Goal: Information Seeking & Learning: Learn about a topic

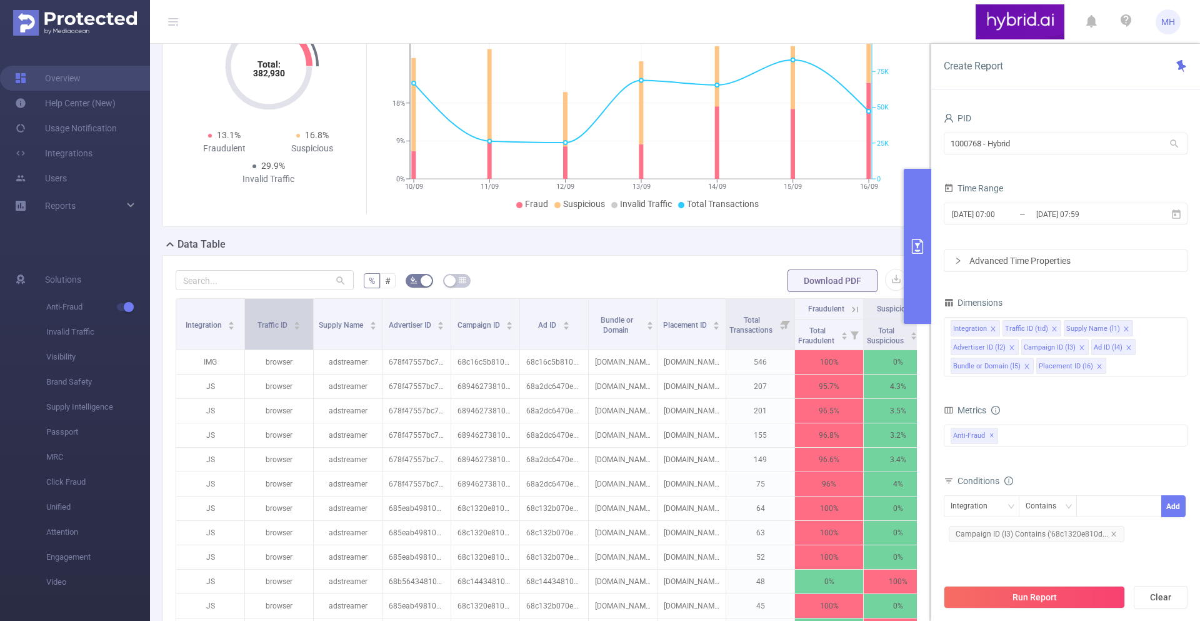
scroll to position [38, 0]
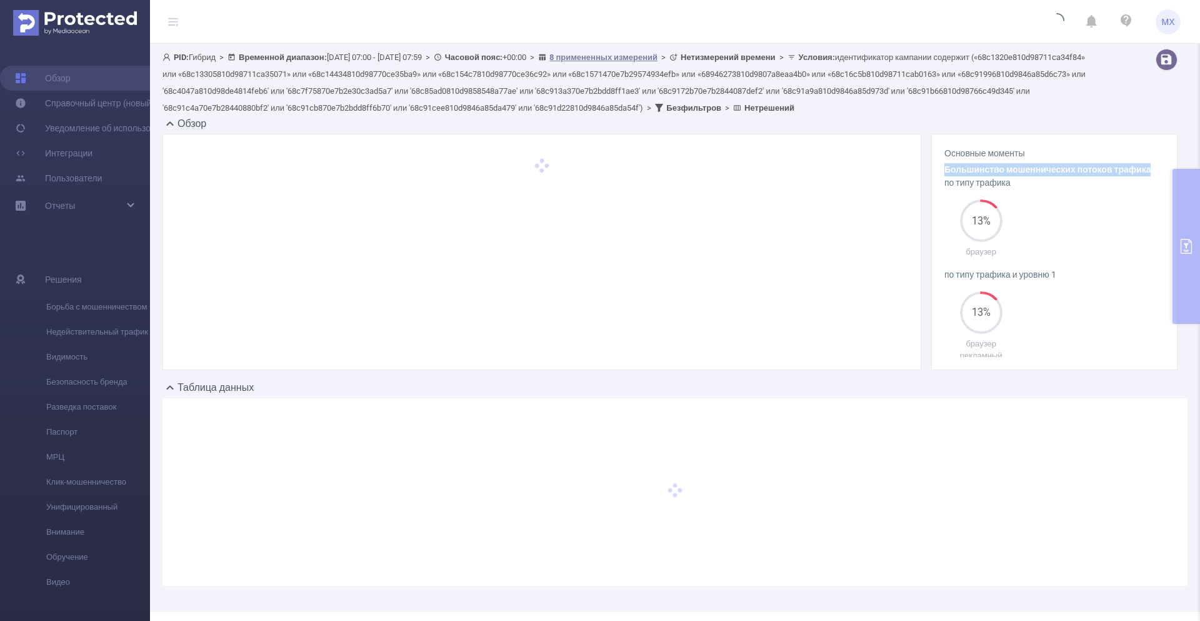
drag, startPoint x: 944, startPoint y: 170, endPoint x: 1146, endPoint y: 168, distance: 202.5
click at [899, 168] on div "Основные моменты Большинство мошеннических потоков трафика по типу трафика 13% …" at bounding box center [1054, 252] width 246 height 236
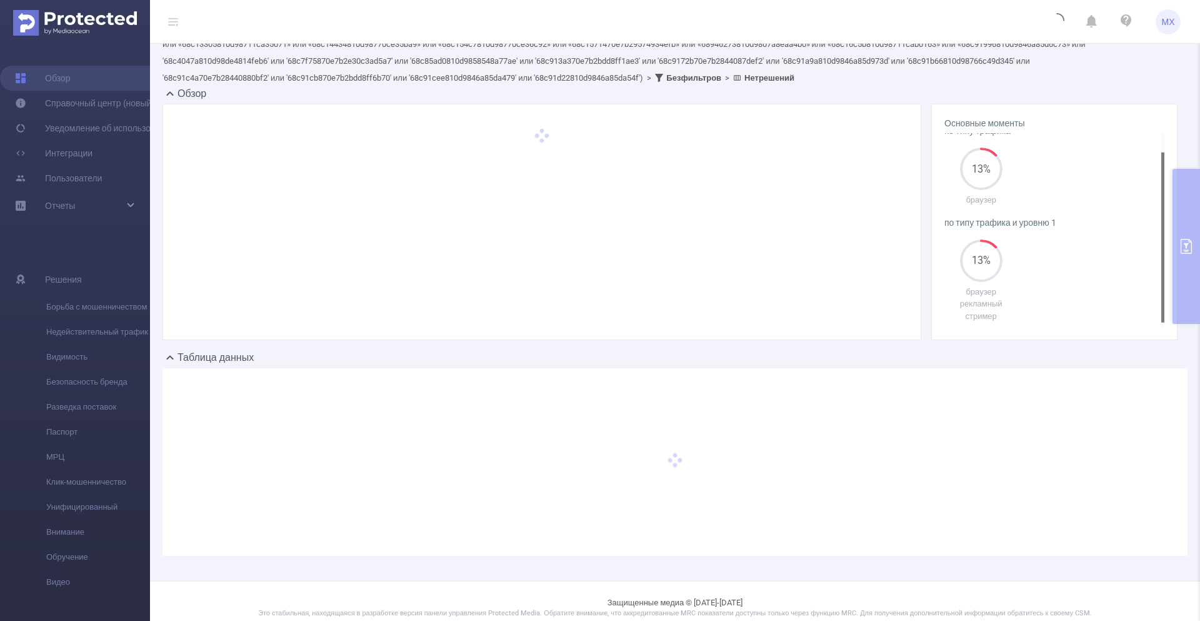
scroll to position [5, 0]
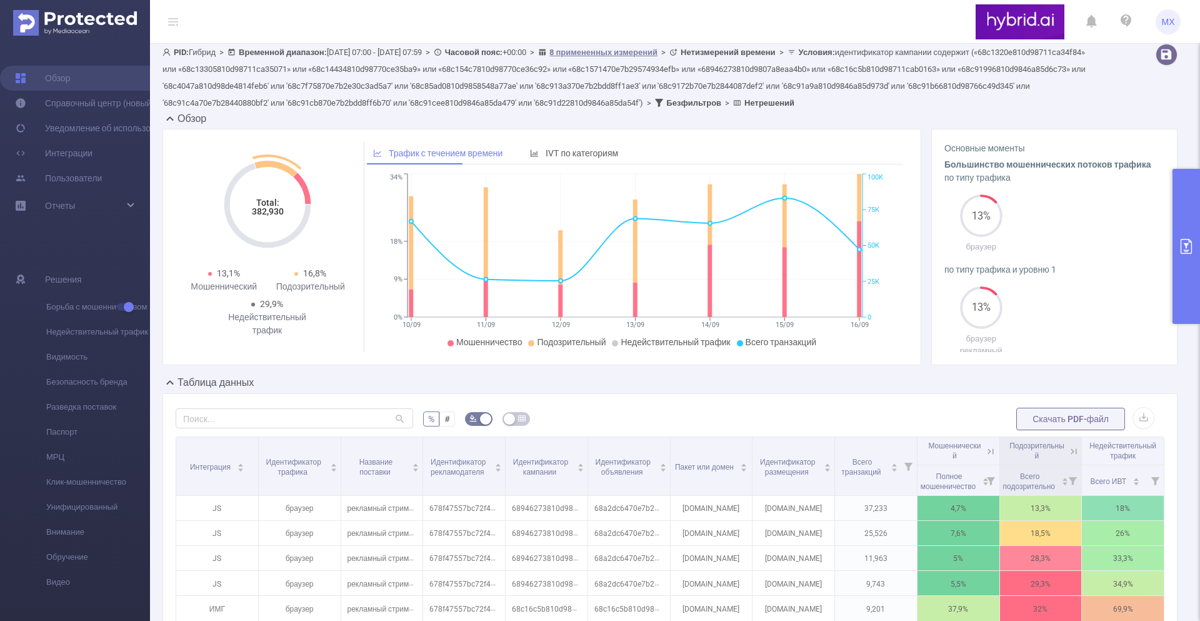
click at [268, 165] on icon at bounding box center [275, 169] width 43 height 16
click at [569, 149] on font "IVT по категориям" at bounding box center [582, 153] width 72 height 10
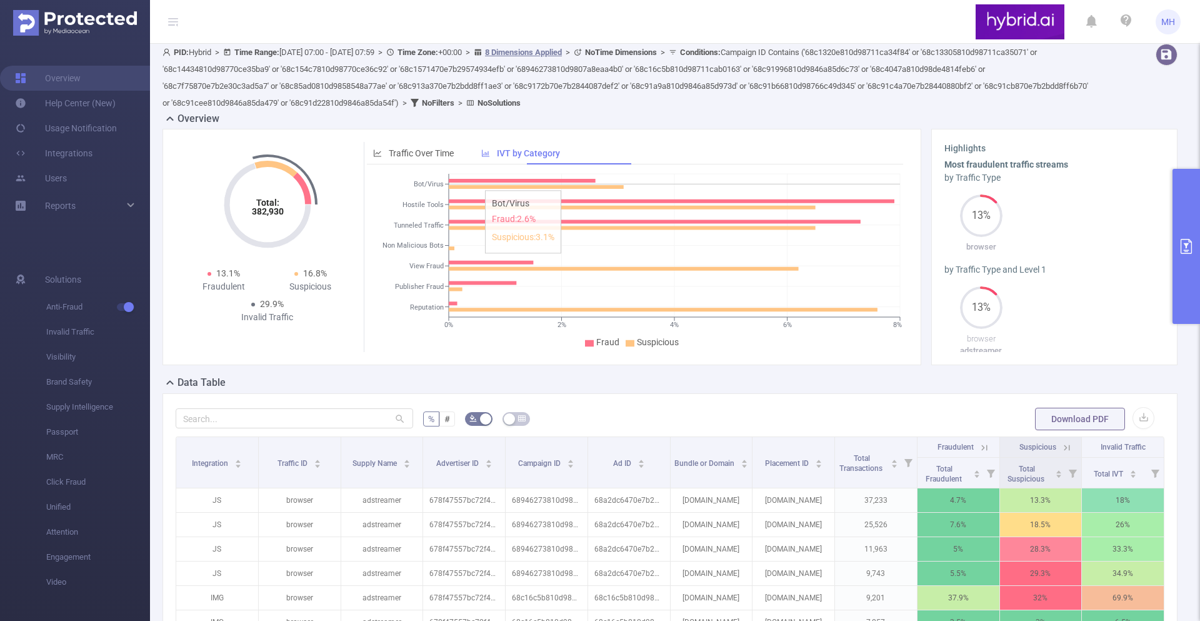
click at [479, 181] on icon at bounding box center [522, 181] width 147 height 4
click at [425, 183] on tspan "Bot/Virus" at bounding box center [429, 185] width 30 height 8
drag, startPoint x: 406, startPoint y: 183, endPoint x: 440, endPoint y: 183, distance: 34.4
click at [440, 183] on icon "0% 2% 4% 6% 8% Bot/Virus Hostile Tools Tunneled Traffic Non Malicious Bots View…" at bounding box center [635, 261] width 536 height 181
click at [492, 185] on icon at bounding box center [536, 187] width 175 height 4
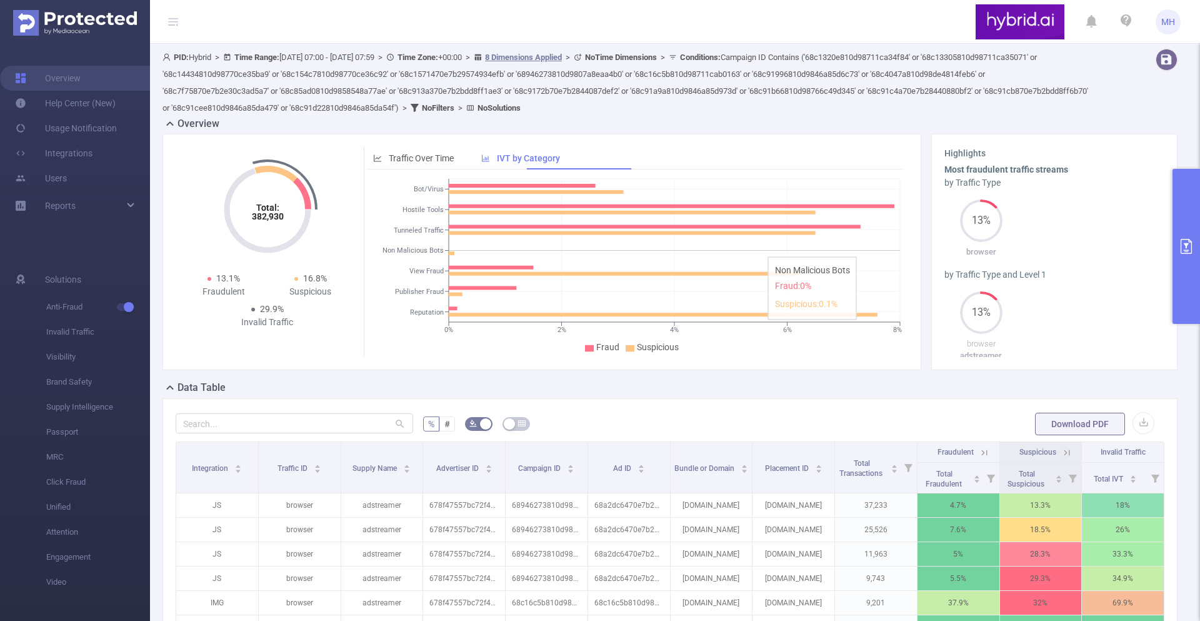
scroll to position [1, 0]
click at [531, 201] on icon "0% 2% 4% 6% 8% Bot/Virus Hostile Tools Tunneled Traffic Non Malicious Bots View…" at bounding box center [635, 264] width 536 height 181
click at [447, 159] on span "Traffic Over Time" at bounding box center [421, 157] width 65 height 10
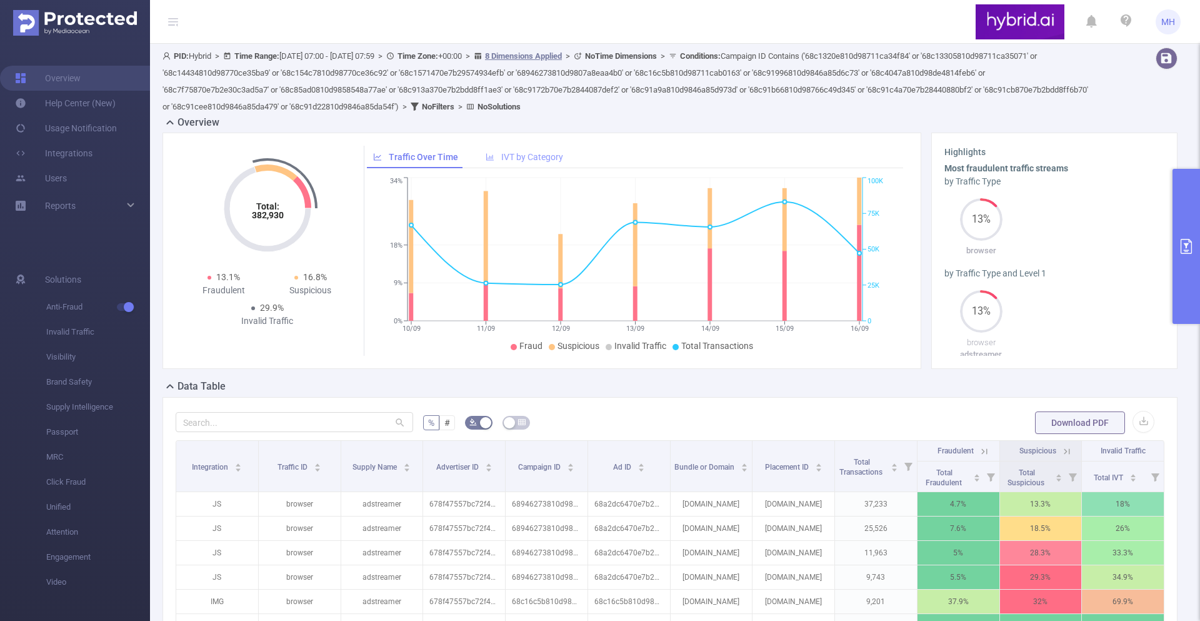
click at [486, 152] on span "IVT by Category" at bounding box center [524, 157] width 77 height 10
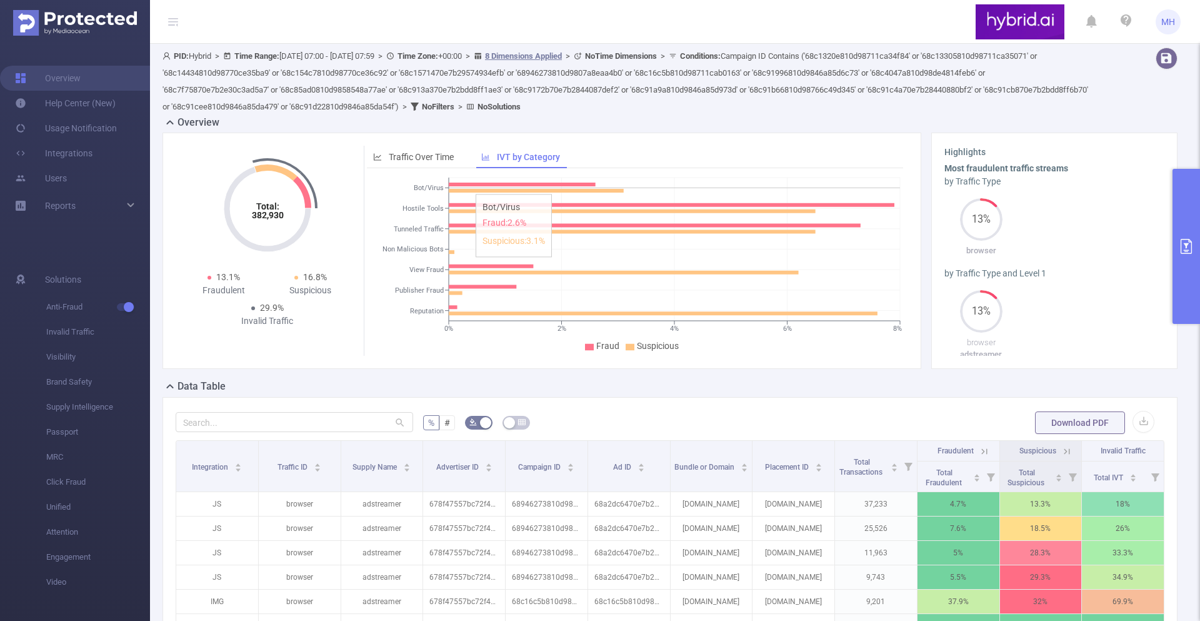
click at [469, 187] on icon "0% 2% 4% 6% 8% Bot/Virus Hostile Tools Tunneled Traffic Non Malicious Bots View…" at bounding box center [635, 264] width 536 height 181
drag, startPoint x: 469, startPoint y: 187, endPoint x: 481, endPoint y: 157, distance: 31.5
click at [481, 157] on div "Traffic Over Time IVT by Category 10/09 11/09 12/09 13/09 14/09 15/09 16/09 0% …" at bounding box center [633, 251] width 539 height 210
click at [435, 186] on tspan "Bot/Virus" at bounding box center [429, 188] width 30 height 8
click at [560, 185] on icon at bounding box center [522, 184] width 147 height 4
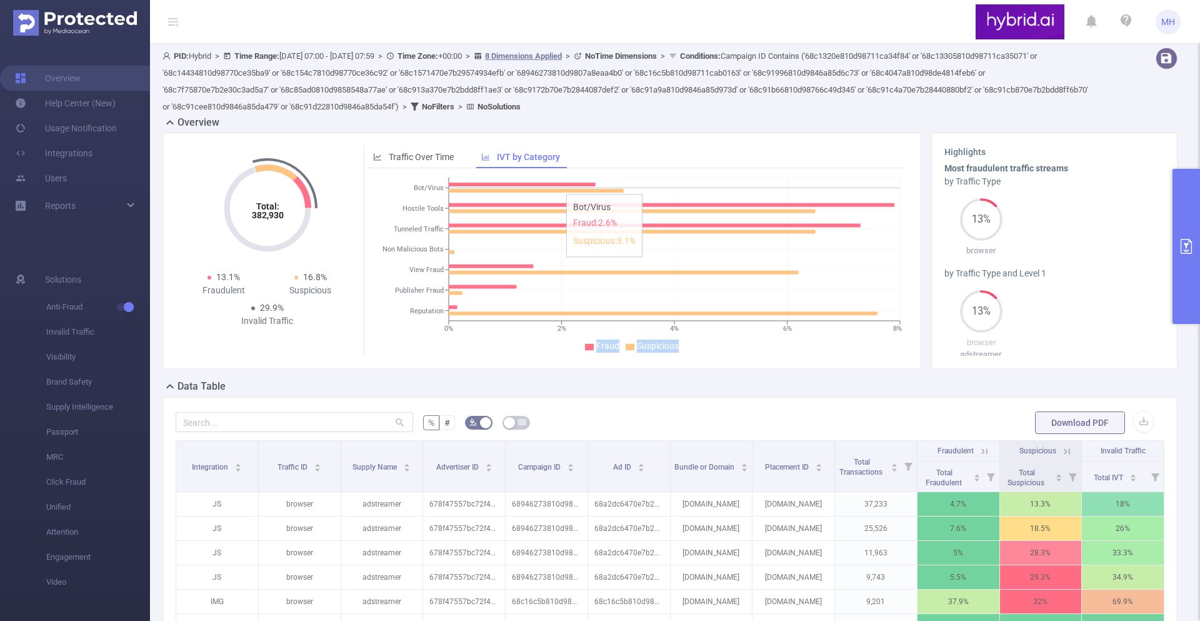
click at [560, 185] on icon at bounding box center [522, 184] width 147 height 4
click at [664, 364] on div "Total: 382,930 Total: 382,930 13.1% Fraudulent 16.8% Suspicious 29.9% Invalid T…" at bounding box center [541, 250] width 759 height 236
drag, startPoint x: 682, startPoint y: 348, endPoint x: 632, endPoint y: 342, distance: 49.7
click at [632, 342] on ul "Fraud Suspicious" at bounding box center [635, 345] width 530 height 13
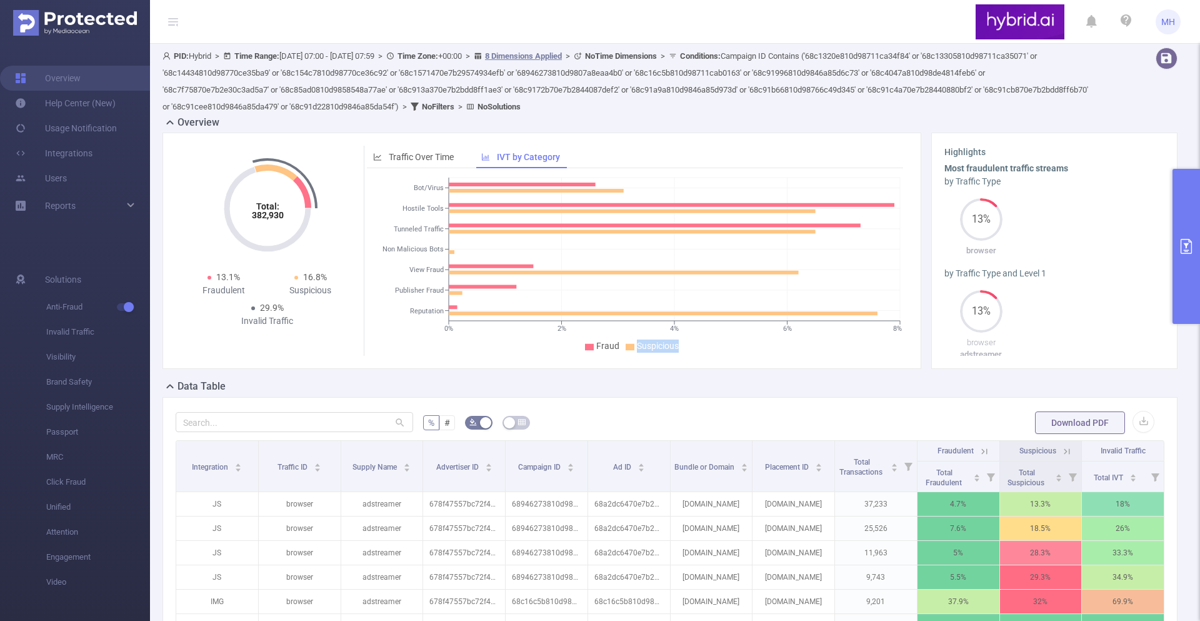
copy span "Suspicious"
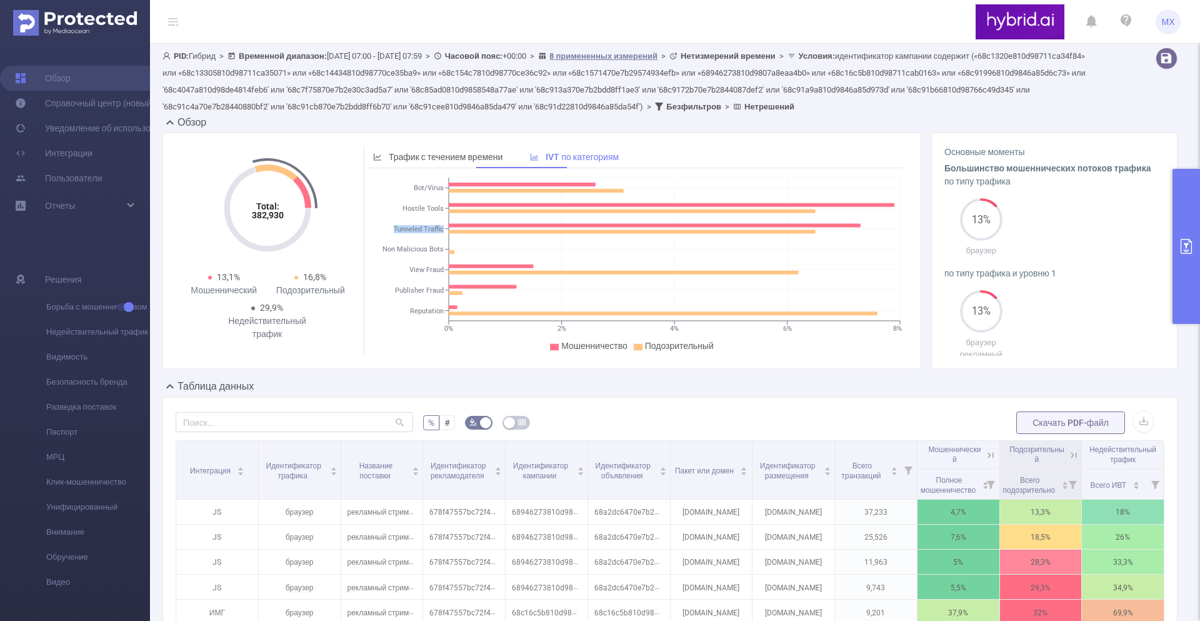
drag, startPoint x: 442, startPoint y: 232, endPoint x: 392, endPoint y: 231, distance: 50.0
click at [392, 231] on icon "0% 2% 4% 6% 8% Bot/Virus Hostile Tools Tunneled Traffic Non Malicious Bots View…" at bounding box center [635, 264] width 536 height 181
copy tspan "Tunneled Traffic"
drag, startPoint x: 441, startPoint y: 249, endPoint x: 413, endPoint y: 249, distance: 28.1
click at [413, 249] on tspan "Non Malicious Bots" at bounding box center [412, 250] width 61 height 8
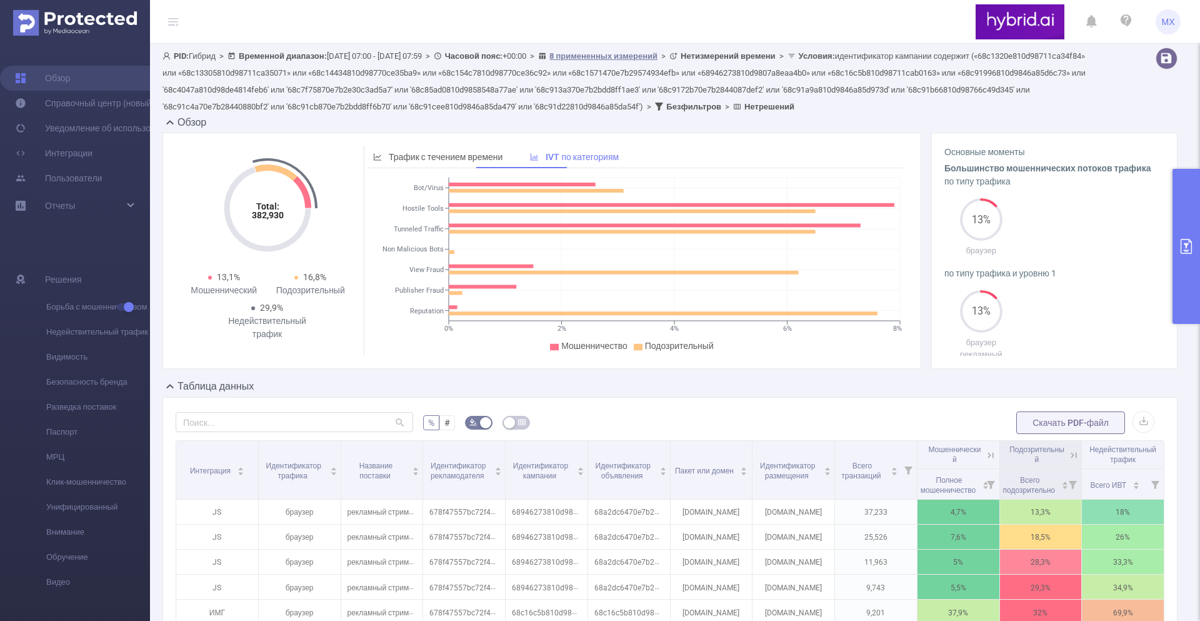
click at [386, 250] on tspan "Non Malicious Bots" at bounding box center [412, 250] width 61 height 8
drag, startPoint x: 382, startPoint y: 250, endPoint x: 439, endPoint y: 252, distance: 57.5
click at [441, 252] on icon "0% 2% 4% 6% 8% Bot/Virus Hostile Tools Tunneled Traffic Non Malicious Bots View…" at bounding box center [635, 264] width 536 height 181
copy tspan "Non Malicious Bot"
drag, startPoint x: 409, startPoint y: 270, endPoint x: 442, endPoint y: 272, distance: 33.2
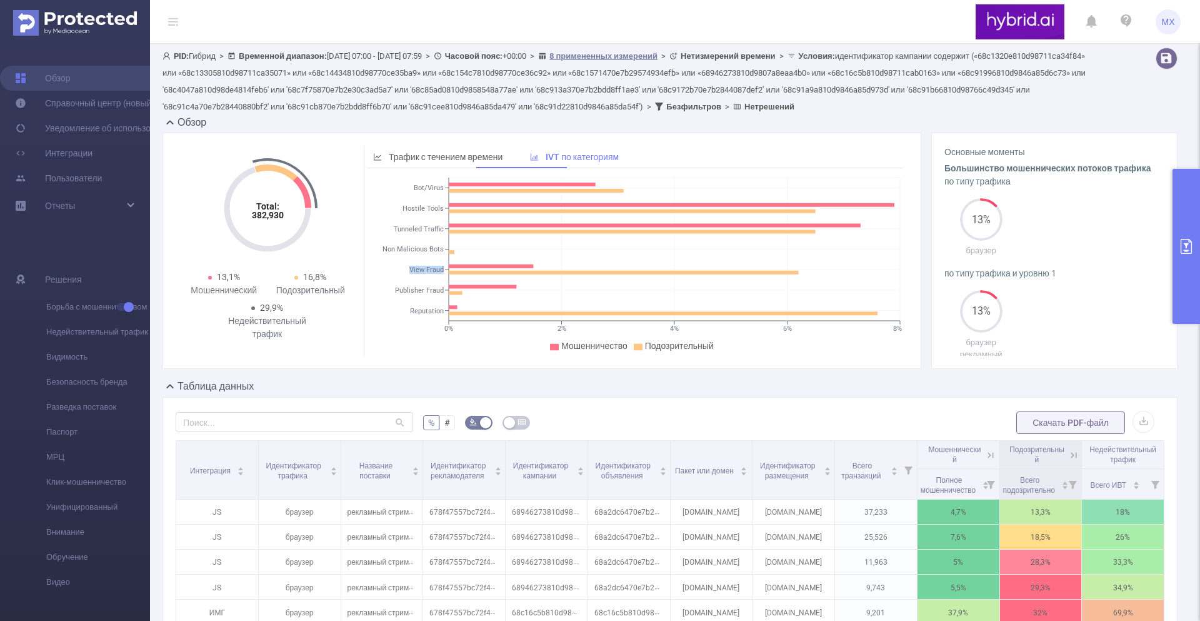
click at [442, 272] on tspan "View Fraud" at bounding box center [426, 270] width 34 height 8
copy tspan "View Fraud"
copy tspan "Publisher Fraud"
drag, startPoint x: 443, startPoint y: 289, endPoint x: 392, endPoint y: 290, distance: 50.6
click at [392, 290] on icon "0% 2% 4% 6% 8% Bot/Virus Hostile Tools Tunneled Traffic Non Malicious Bots View…" at bounding box center [635, 264] width 536 height 181
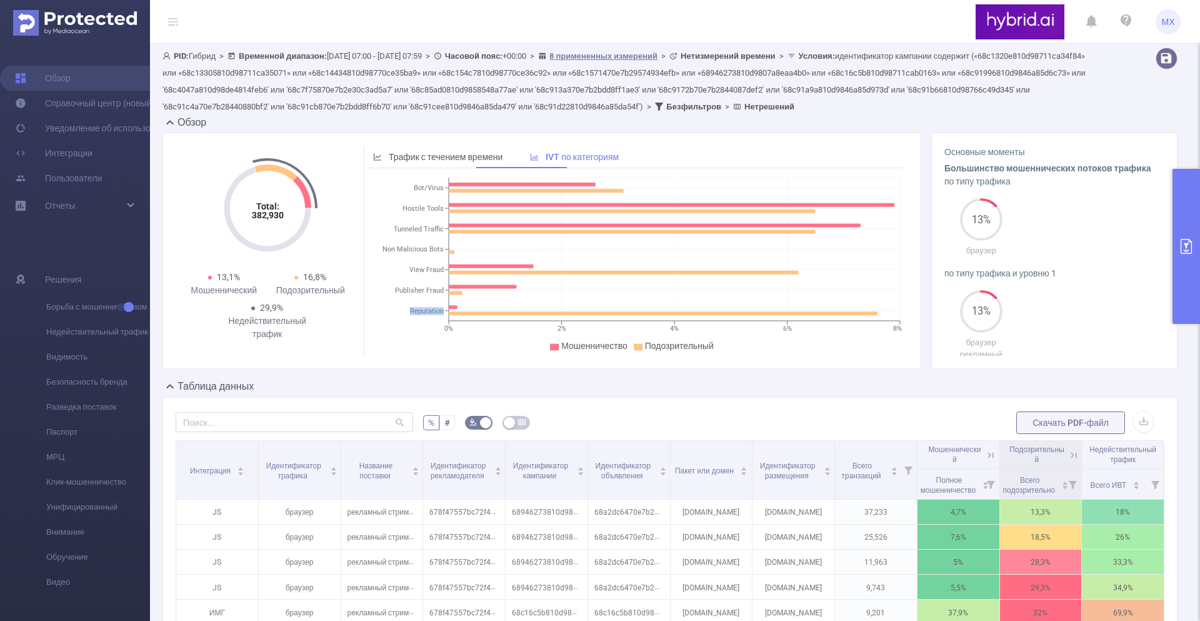
drag, startPoint x: 404, startPoint y: 306, endPoint x: 447, endPoint y: 307, distance: 43.1
click at [447, 307] on icon "0% 2% 4% 6% 8% Bot/Virus Hostile Tools Tunneled Traffic Non Malicious Bots View…" at bounding box center [635, 264] width 536 height 181
copy tspan "Reputation"
